Goal: Transaction & Acquisition: Purchase product/service

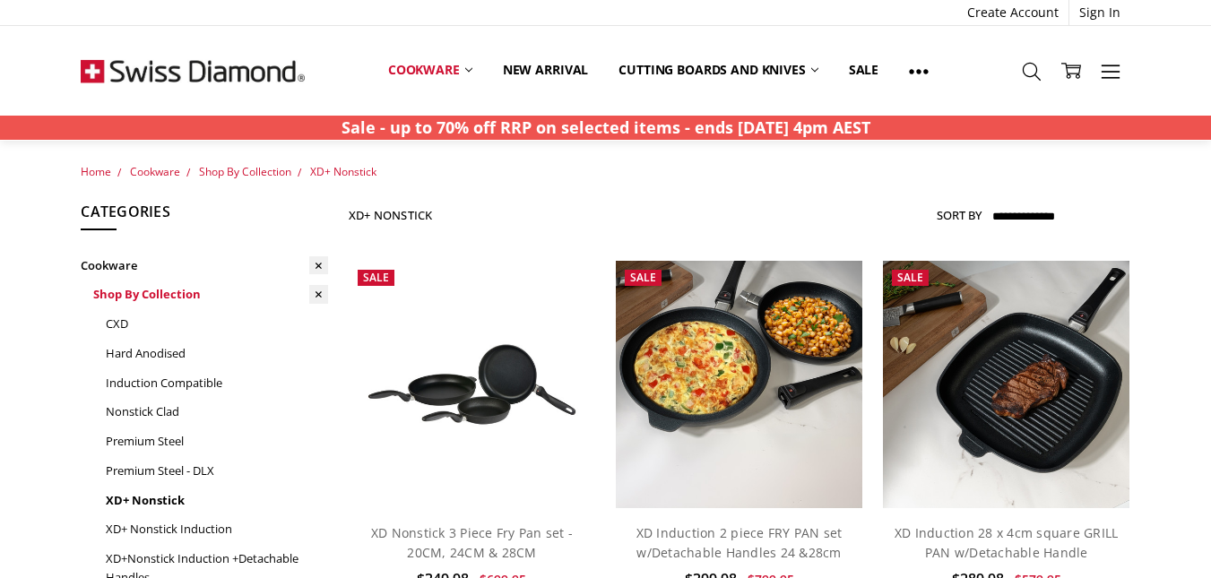
scroll to position [150, 0]
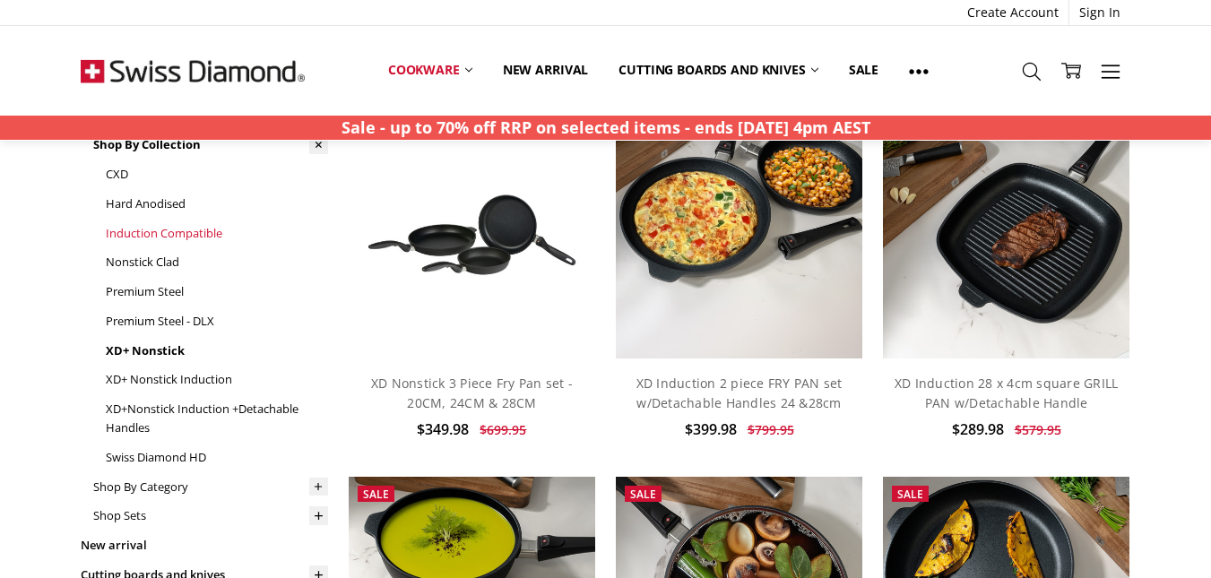
click at [207, 229] on link "Induction Compatible" at bounding box center [217, 234] width 222 height 30
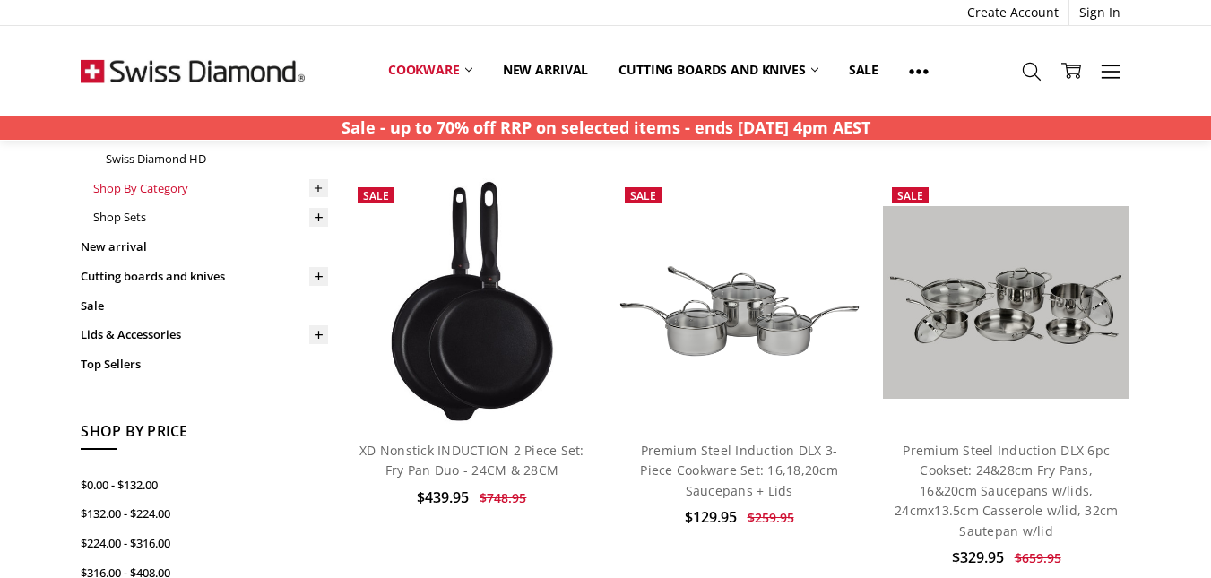
scroll to position [298, 0]
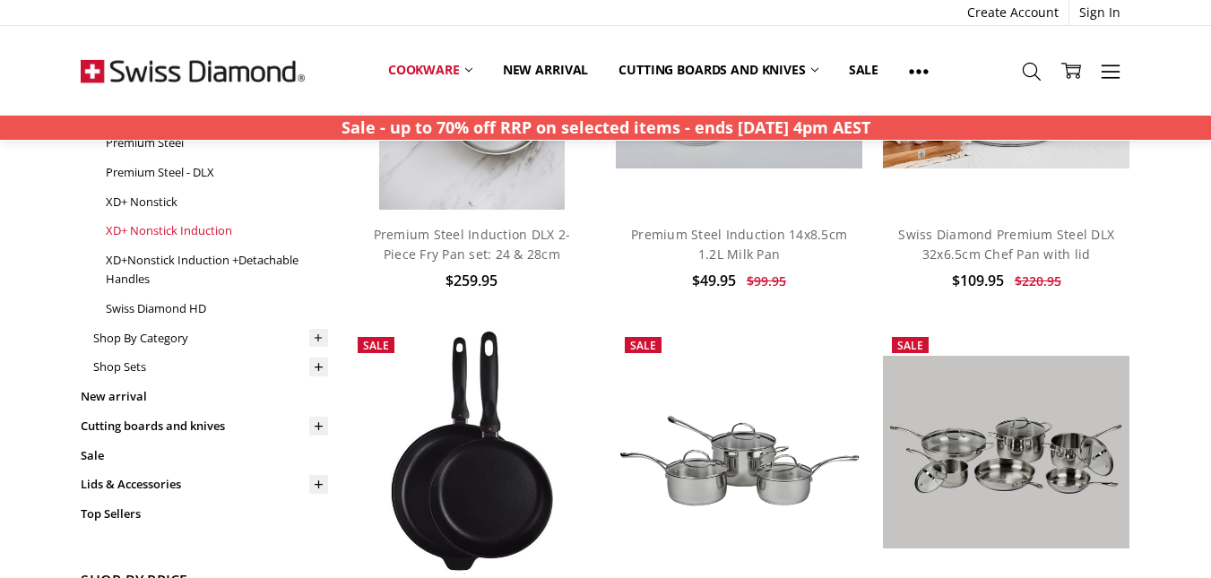
click at [189, 227] on link "XD+ Nonstick Induction" at bounding box center [217, 231] width 222 height 30
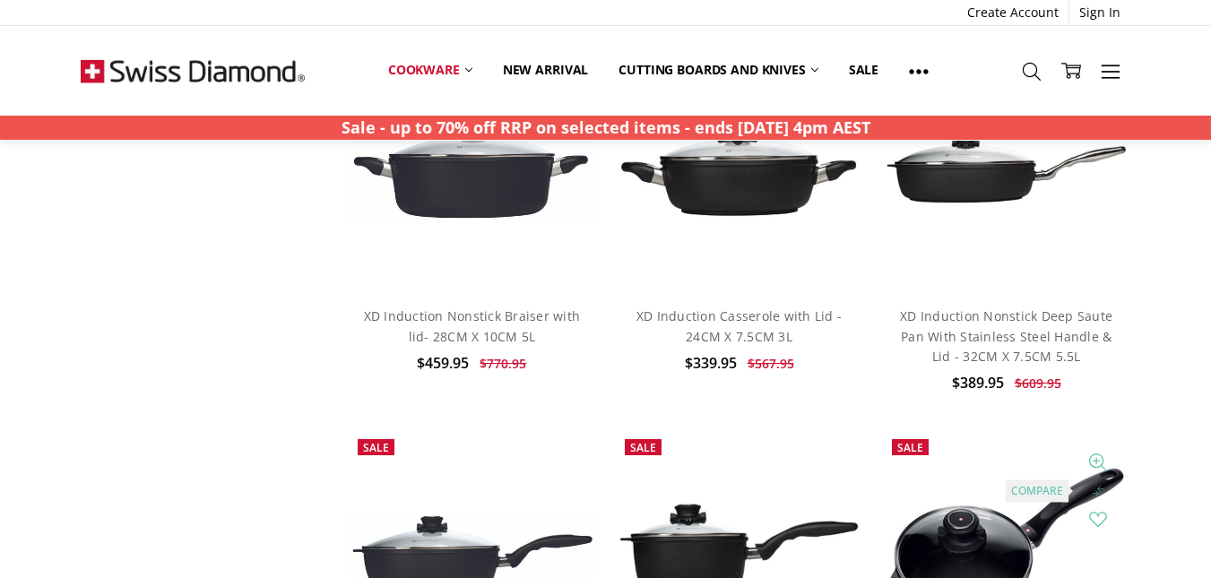
scroll to position [896, 0]
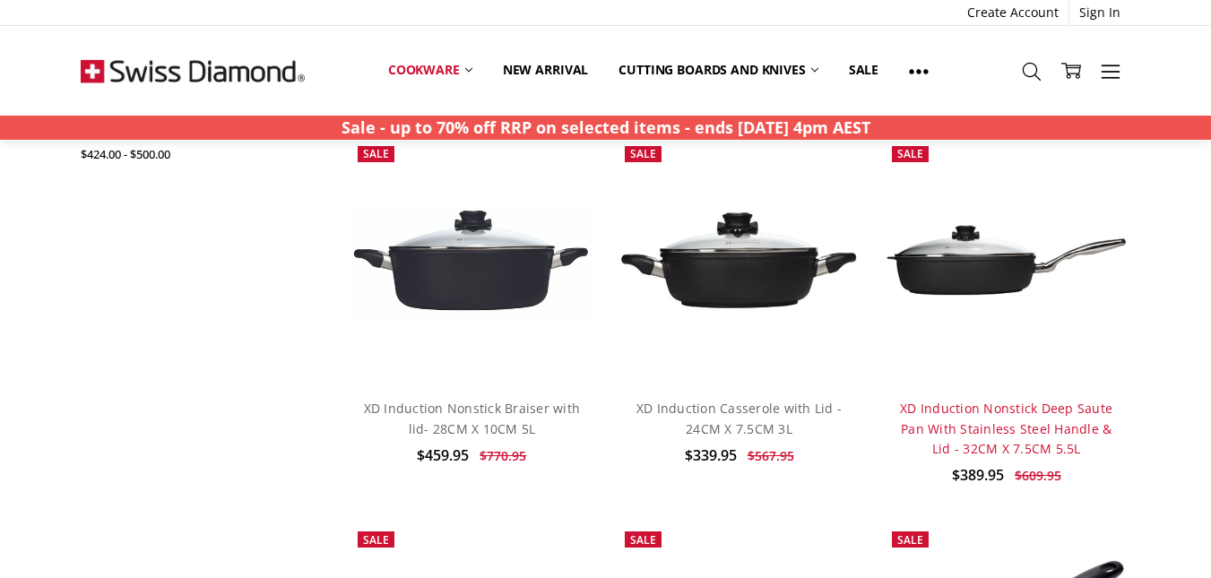
click at [1057, 400] on link "XD Induction Nonstick Deep Saute Pan With Stainless Steel Handle & Lid - 32CM X…" at bounding box center [1006, 428] width 212 height 57
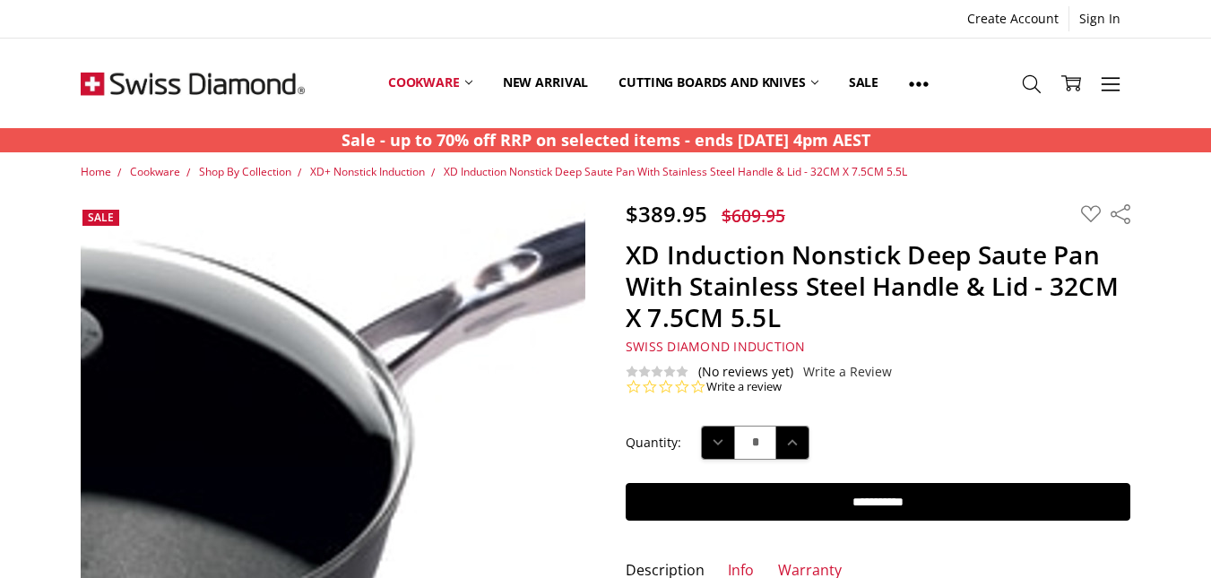
click at [470, 299] on img at bounding box center [158, 483] width 1147 height 606
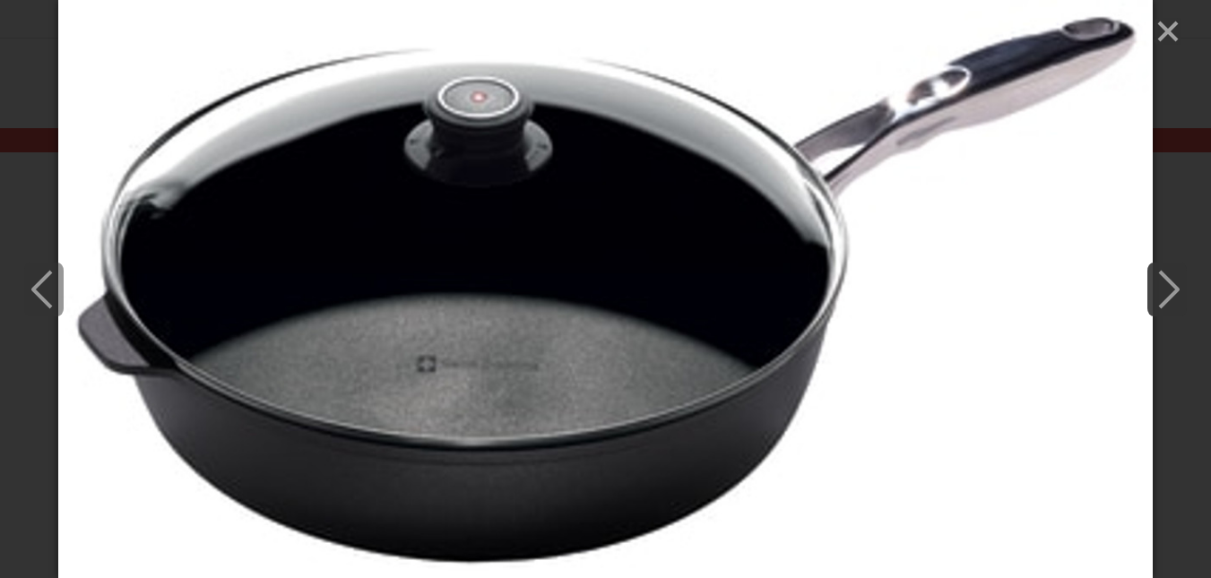
click at [1165, 283] on icon "Next" at bounding box center [1166, 290] width 39 height 54
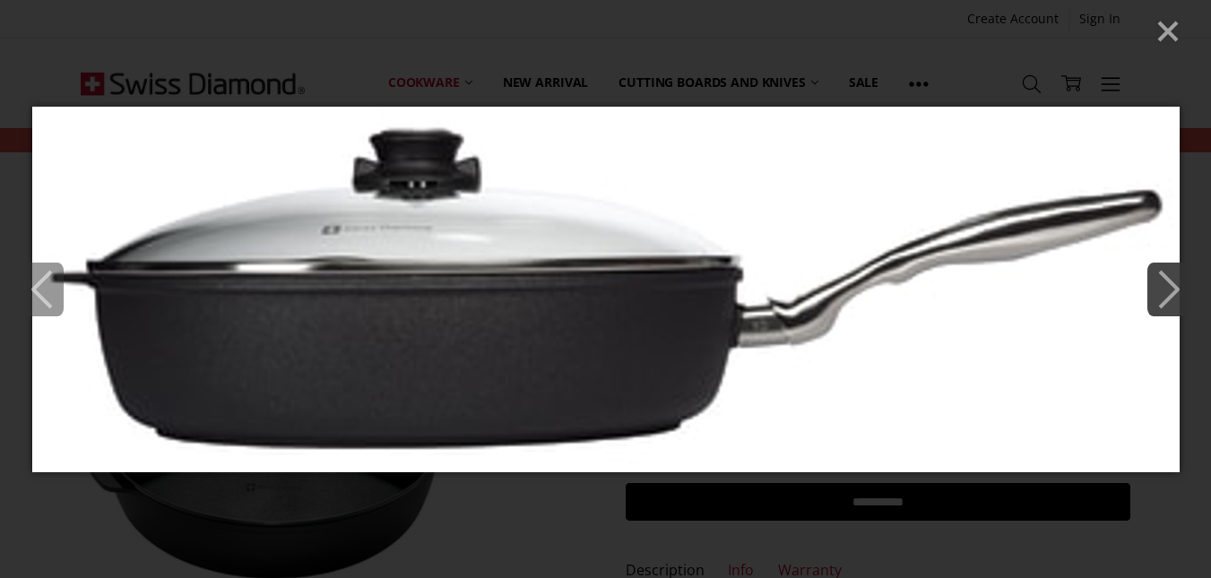
click at [1165, 283] on icon "Next" at bounding box center [1166, 290] width 39 height 54
click at [1169, 284] on icon "Next" at bounding box center [1166, 290] width 39 height 54
click at [48, 280] on icon "Previous" at bounding box center [43, 290] width 39 height 54
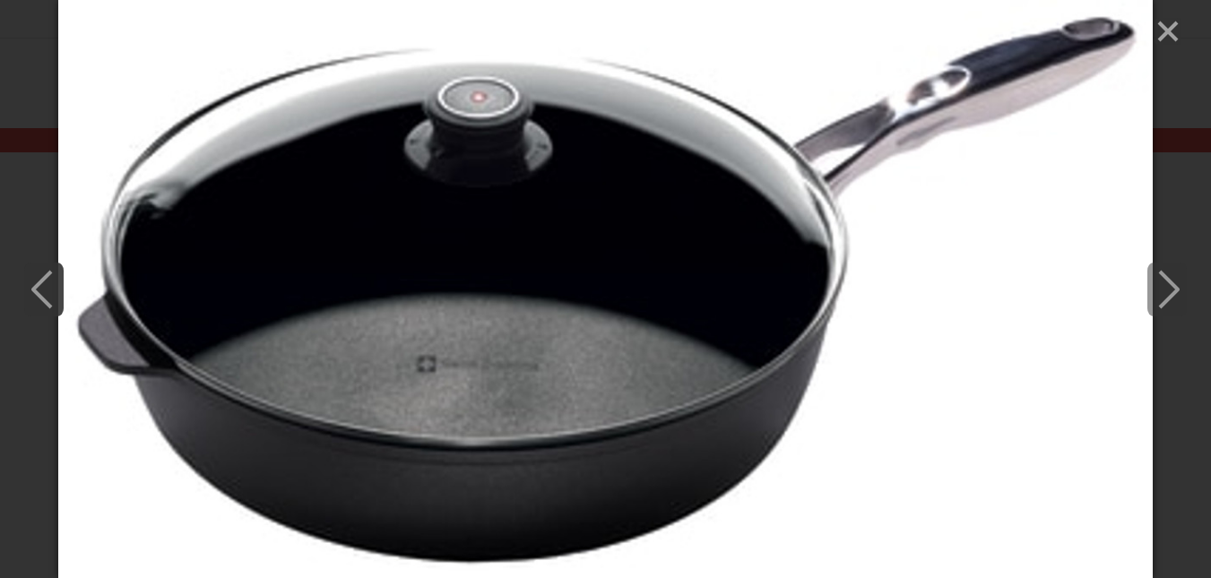
click at [48, 280] on icon "Previous" at bounding box center [43, 290] width 39 height 54
click at [1174, 26] on line "Close" at bounding box center [1168, 31] width 18 height 18
